Goal: Navigation & Orientation: Find specific page/section

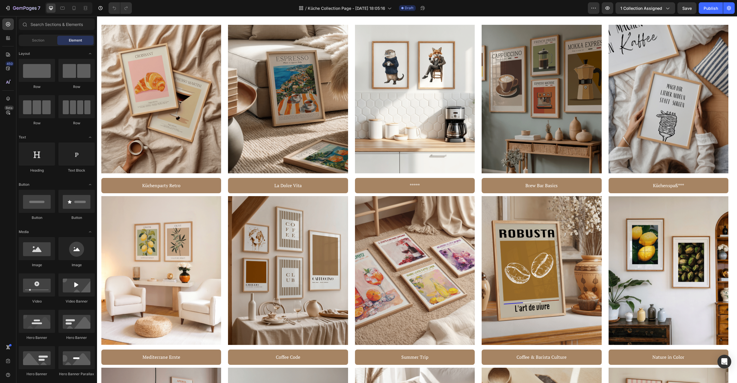
scroll to position [339, 0]
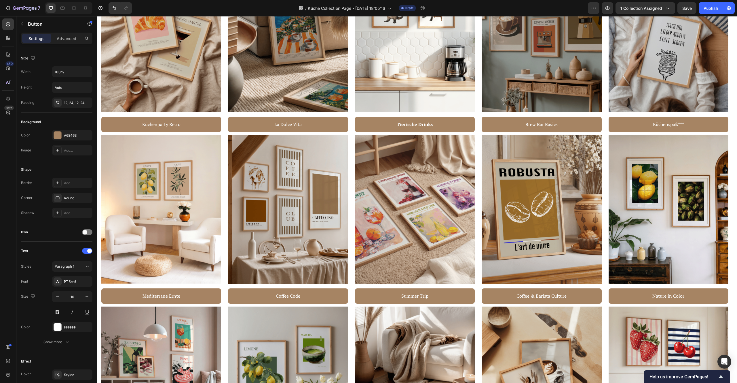
scroll to position [405, 0]
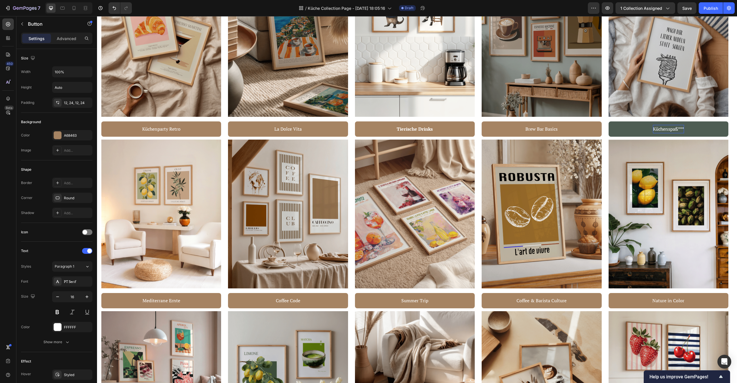
click at [669, 130] on p "Küchenspaß***" at bounding box center [668, 129] width 31 height 8
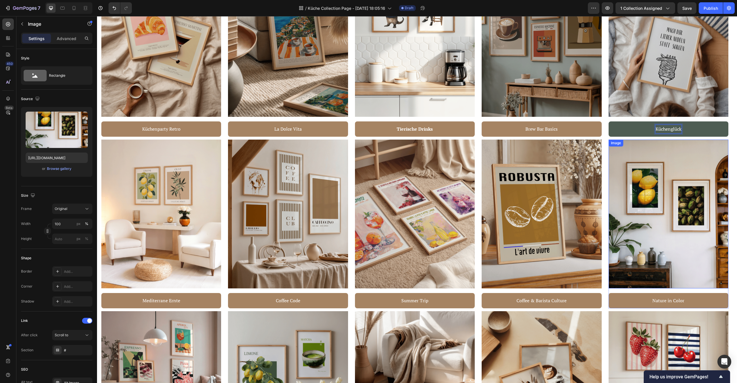
click at [651, 198] on img at bounding box center [669, 213] width 120 height 149
click at [417, 128] on strong "Tierische Drinks" at bounding box center [415, 129] width 36 height 6
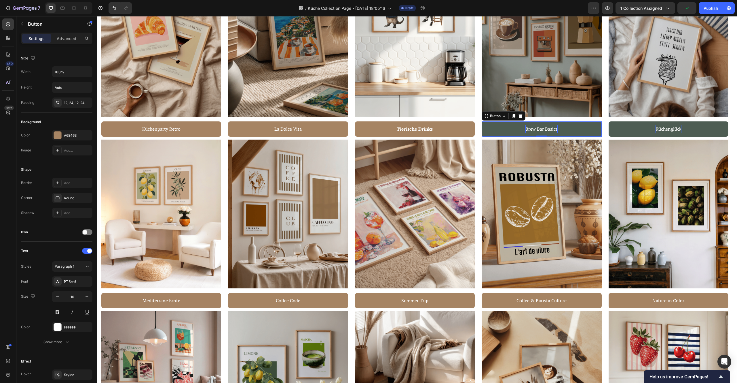
click at [531, 128] on p "Brew Bar Basics" at bounding box center [542, 129] width 32 height 8
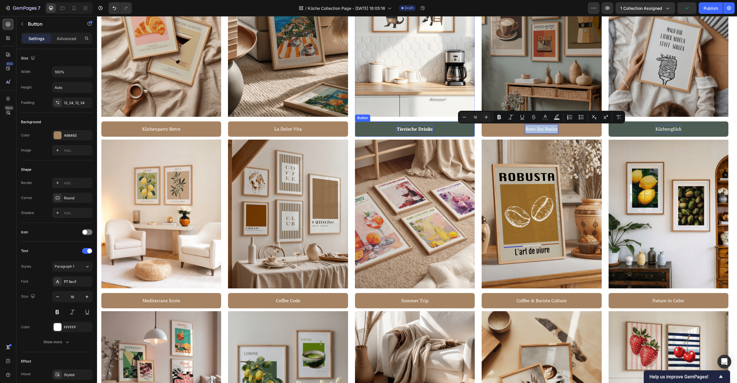
click at [418, 127] on strong "Tierische Drinks" at bounding box center [415, 129] width 36 height 6
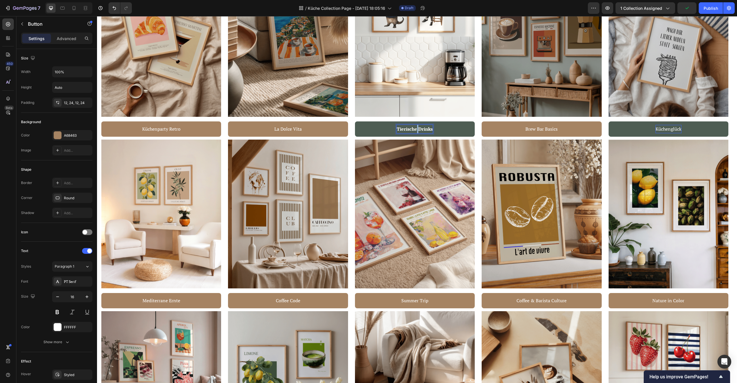
click at [418, 127] on strong "Tierische Drinks" at bounding box center [415, 129] width 36 height 6
click at [355, 121] on button "Tierische" at bounding box center [415, 128] width 120 height 15
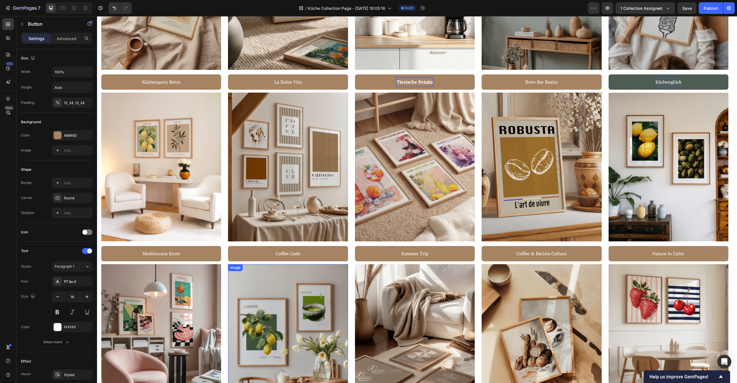
scroll to position [453, 0]
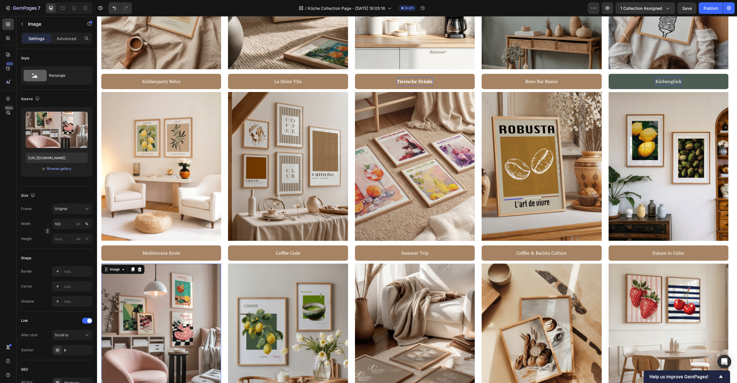
click at [201, 317] on img at bounding box center [161, 337] width 120 height 149
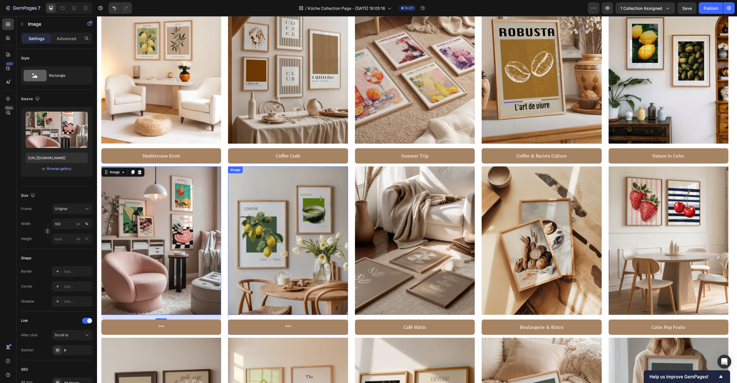
scroll to position [552, 0]
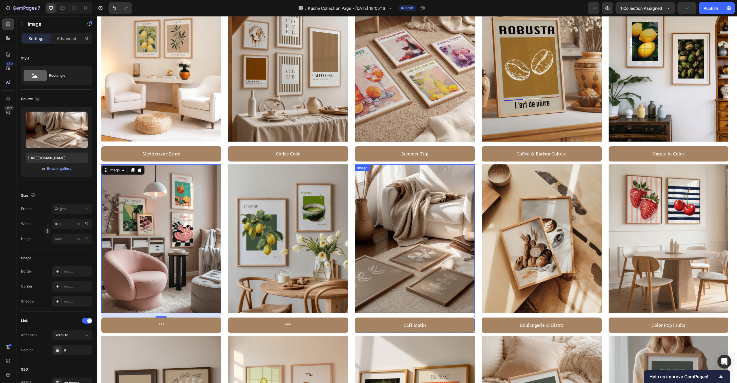
click at [432, 212] on img at bounding box center [415, 238] width 120 height 149
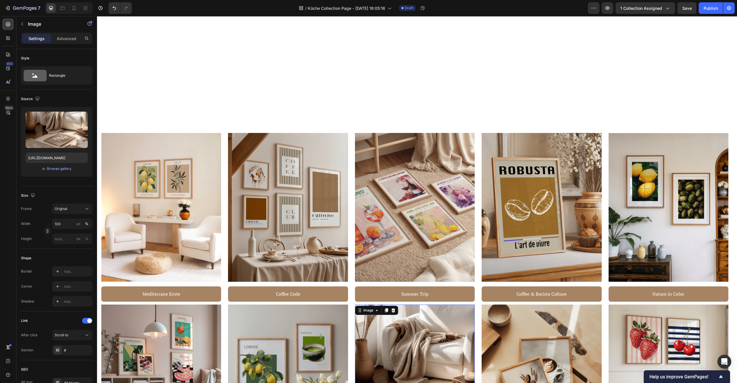
scroll to position [553, 0]
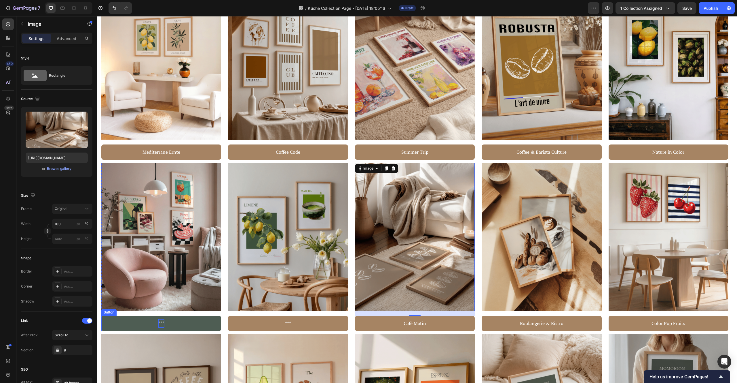
click at [162, 323] on p "***" at bounding box center [161, 323] width 6 height 8
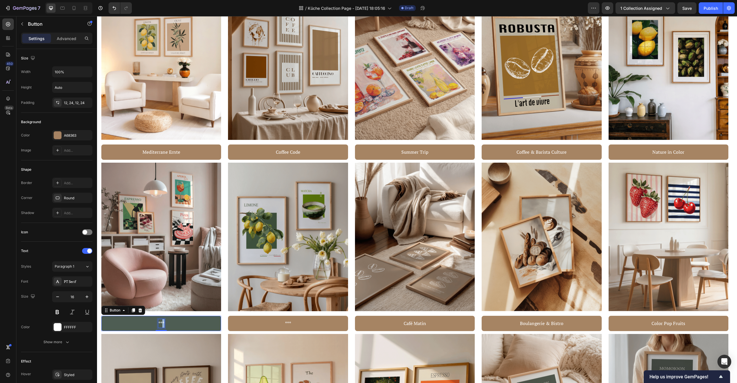
click at [162, 323] on p "***" at bounding box center [161, 323] width 6 height 8
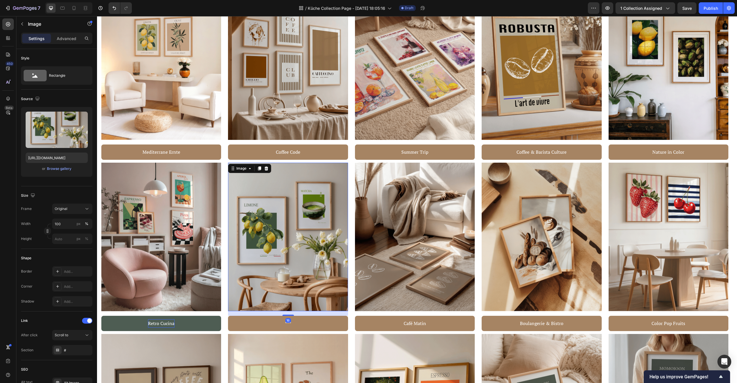
click at [322, 271] on img at bounding box center [288, 236] width 120 height 149
